Goal: Task Accomplishment & Management: Use online tool/utility

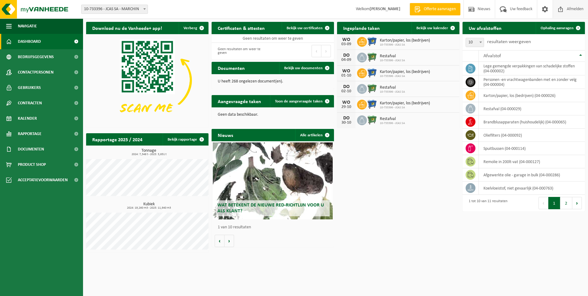
click at [575, 9] on span "Afmelden" at bounding box center [575, 9] width 20 height 18
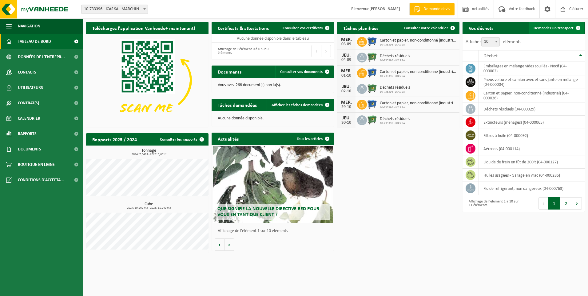
click at [566, 28] on span "Demander un transport" at bounding box center [553, 28] width 40 height 4
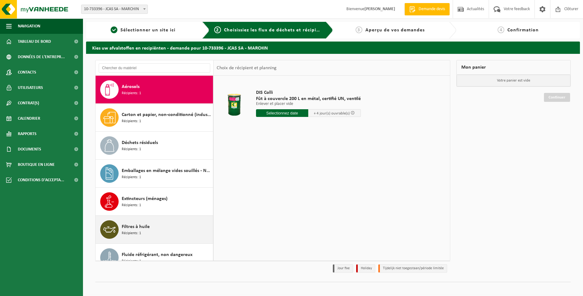
click at [134, 227] on span "Filtres à huile" at bounding box center [136, 226] width 28 height 7
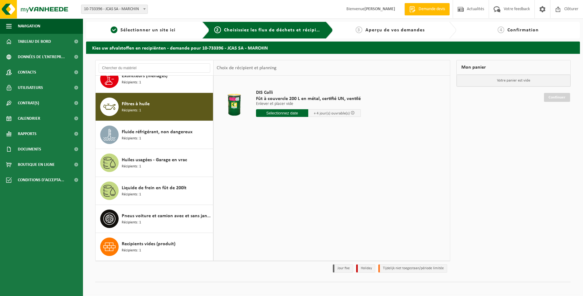
scroll to position [123, 0]
click at [305, 114] on input "text" at bounding box center [292, 113] width 72 height 8
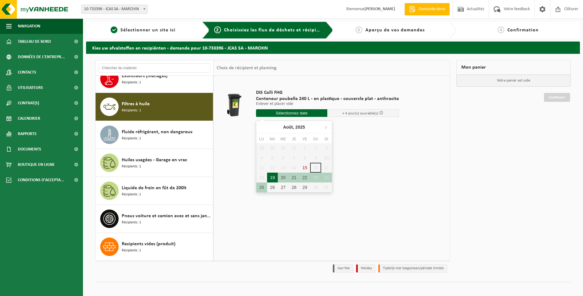
click at [272, 176] on div "19" at bounding box center [272, 177] width 11 height 10
type input "à partir de 2025-08-19"
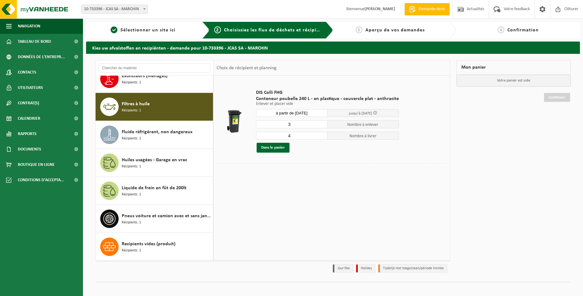
click at [320, 124] on input "3" at bounding box center [292, 124] width 72 height 8
click at [320, 124] on input "2" at bounding box center [292, 124] width 72 height 8
click at [320, 124] on input "1" at bounding box center [292, 124] width 72 height 8
click at [320, 124] on input "0" at bounding box center [292, 124] width 72 height 8
type input "1"
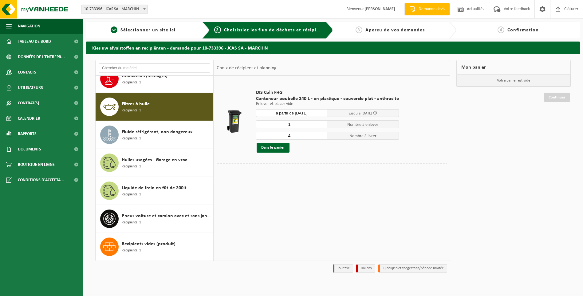
click at [320, 122] on input "1" at bounding box center [292, 124] width 72 height 8
click at [320, 136] on input "3" at bounding box center [292, 136] width 72 height 8
click at [320, 136] on input "2" at bounding box center [292, 136] width 72 height 8
type input "1"
click at [320, 136] on input "1" at bounding box center [292, 136] width 72 height 8
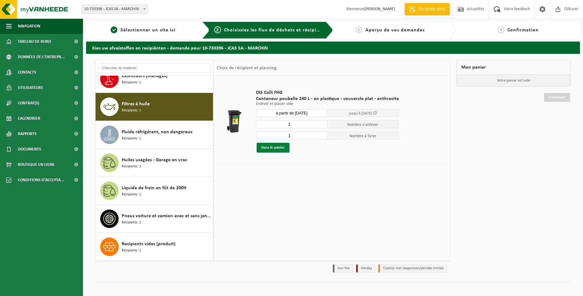
click at [278, 149] on button "Dans le panier" at bounding box center [273, 148] width 33 height 10
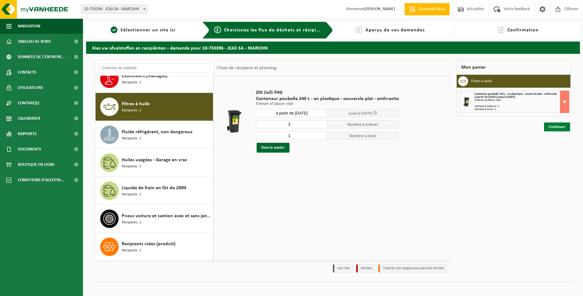
click at [553, 128] on link "Continuer" at bounding box center [557, 126] width 26 height 9
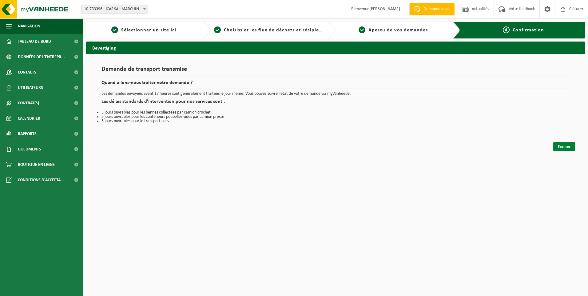
click at [568, 146] on link "Fermer" at bounding box center [564, 146] width 22 height 9
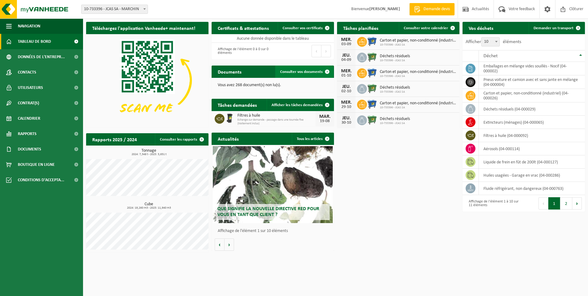
click at [298, 69] on link "Consulter vos documents" at bounding box center [304, 71] width 58 height 12
